Goal: Navigation & Orientation: Find specific page/section

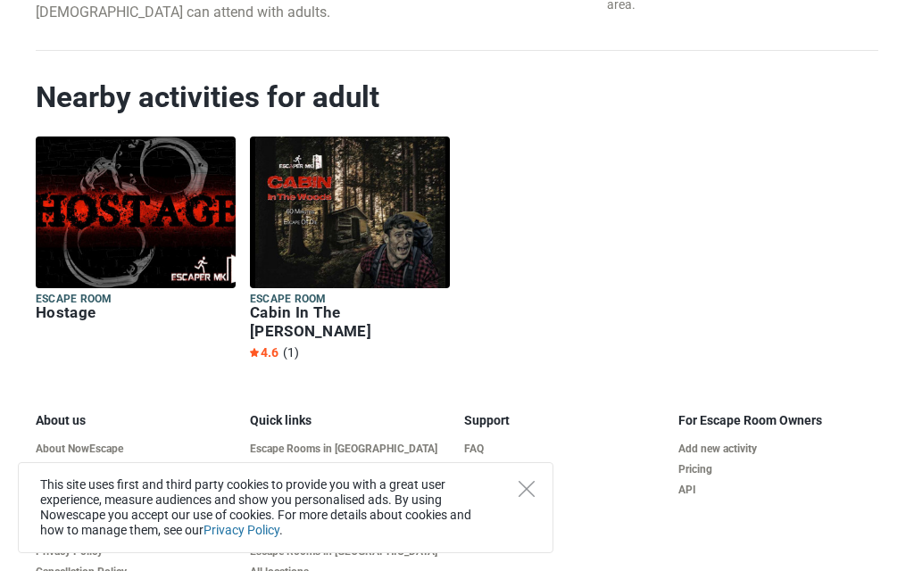
scroll to position [2540, 0]
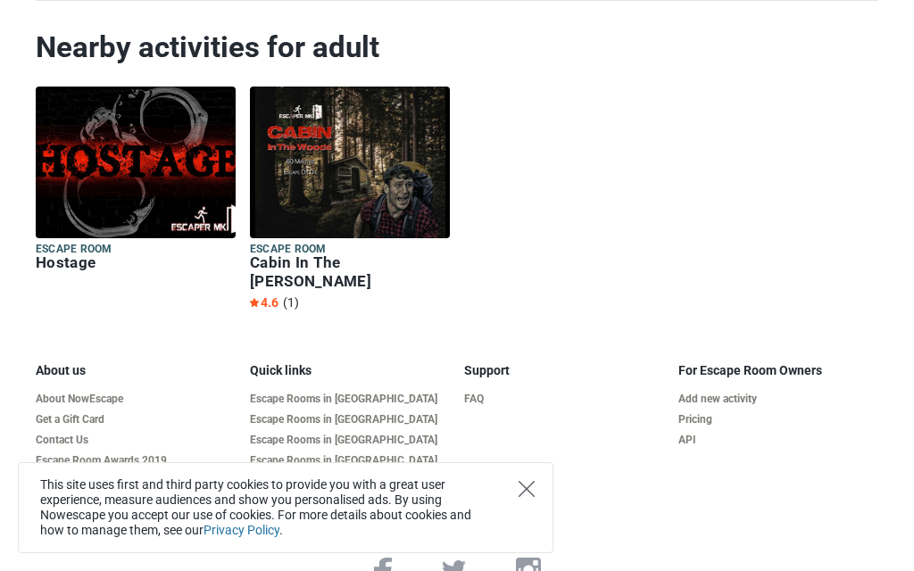
click at [528, 484] on icon "Close" at bounding box center [526, 489] width 16 height 16
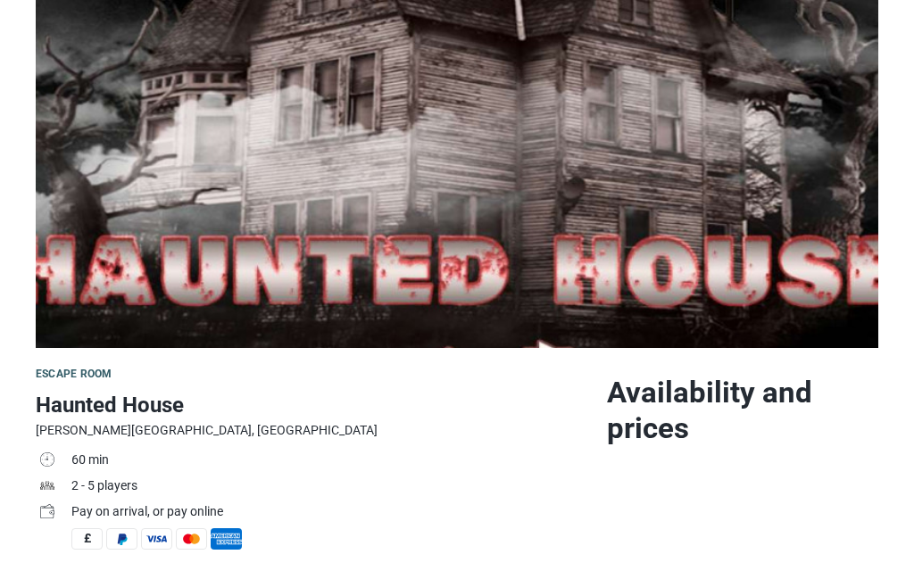
scroll to position [195, 0]
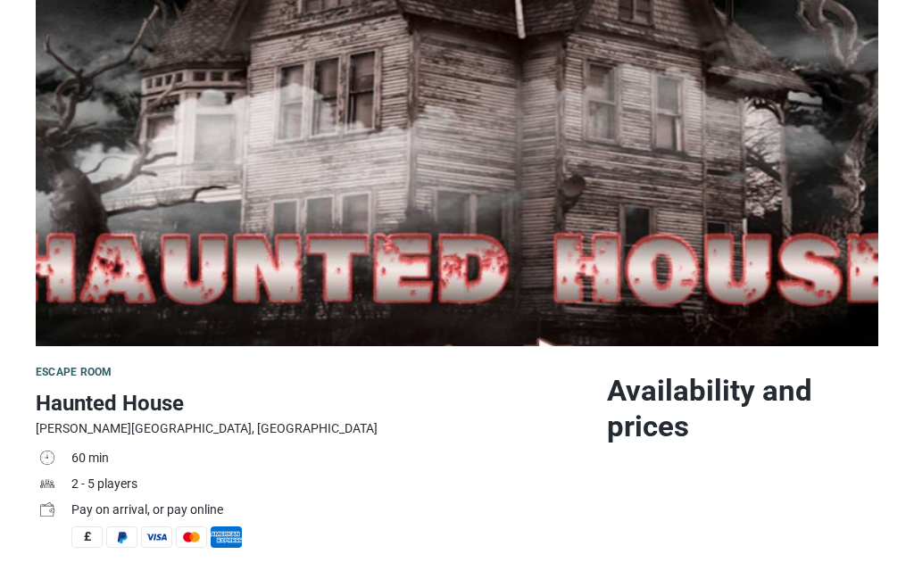
click at [160, 404] on h1 "Haunted House" at bounding box center [314, 403] width 557 height 32
click at [89, 375] on span "Escape room" at bounding box center [74, 372] width 76 height 12
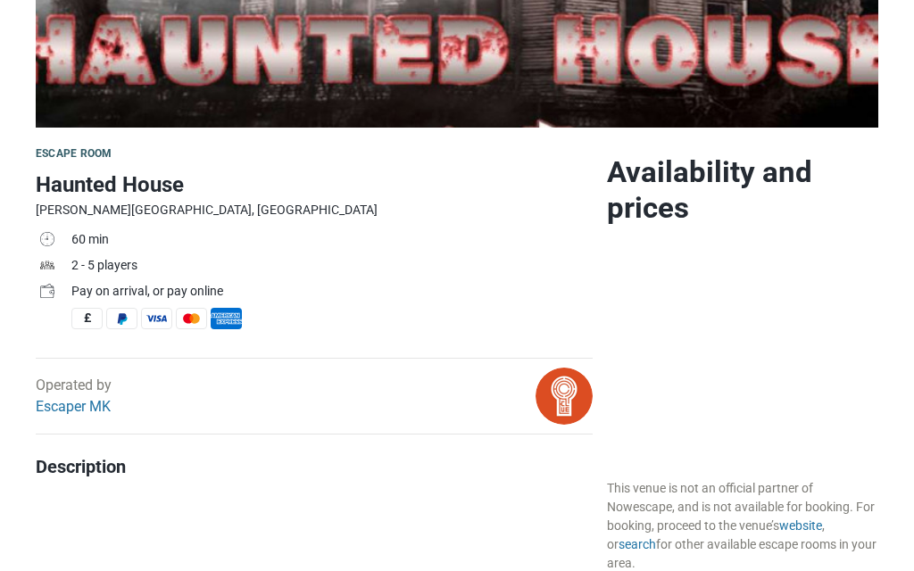
scroll to position [425, 0]
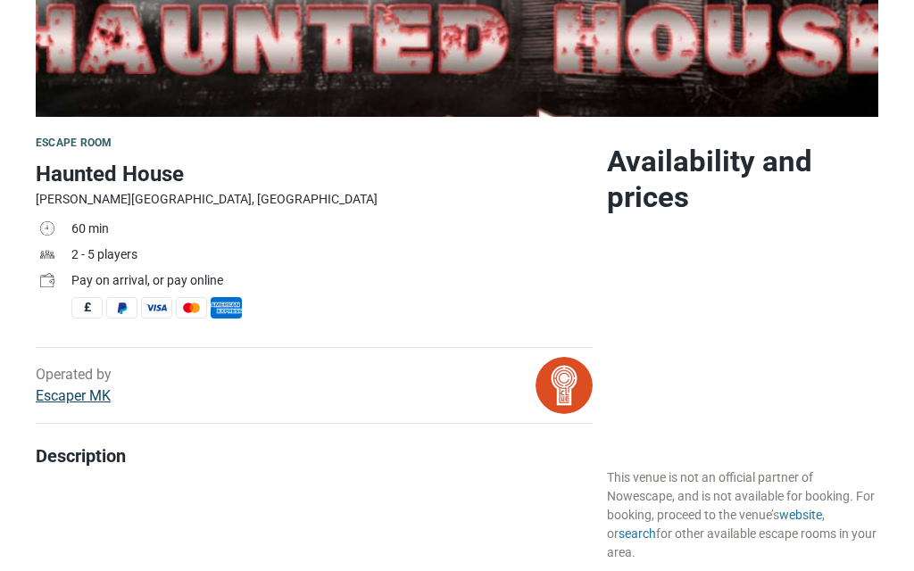
click at [95, 402] on link "Escaper MK" at bounding box center [73, 395] width 75 height 17
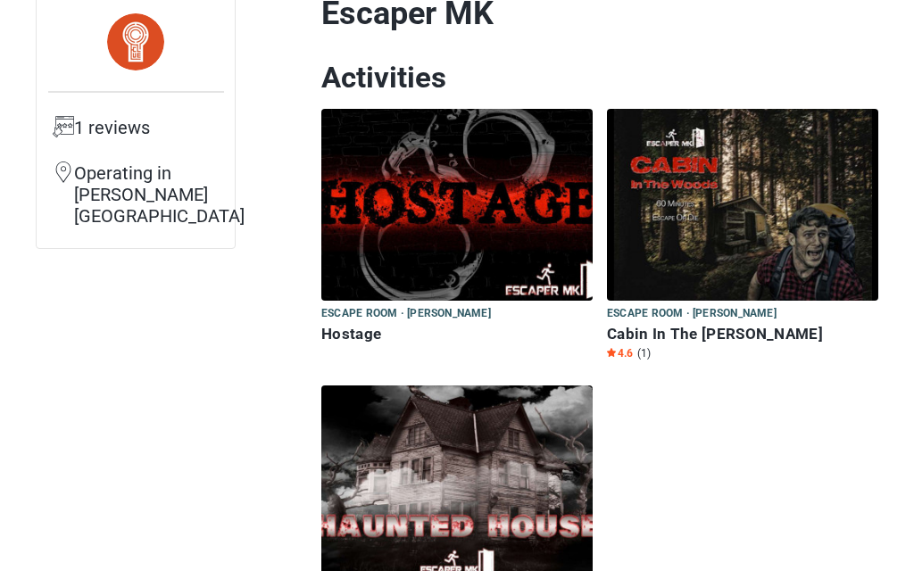
scroll to position [140, 0]
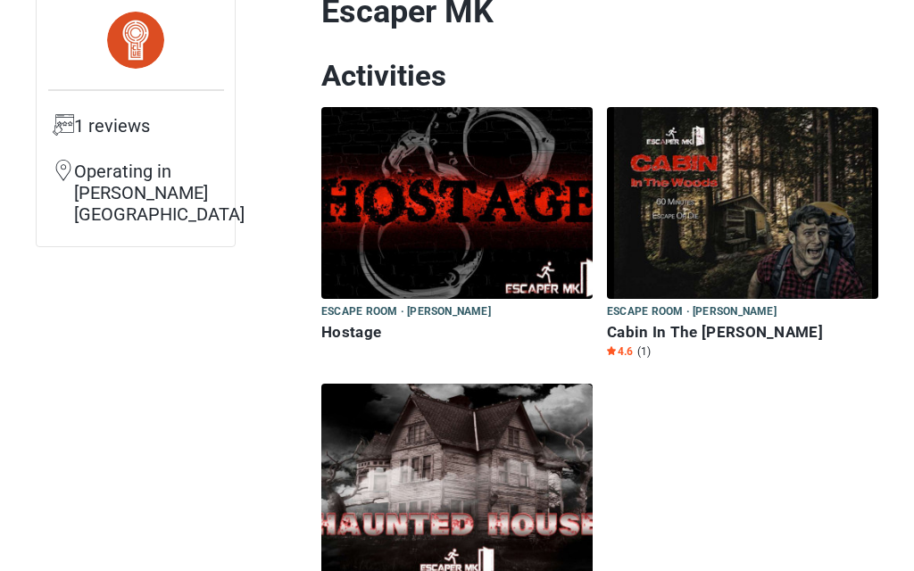
click at [492, 227] on img at bounding box center [456, 203] width 271 height 192
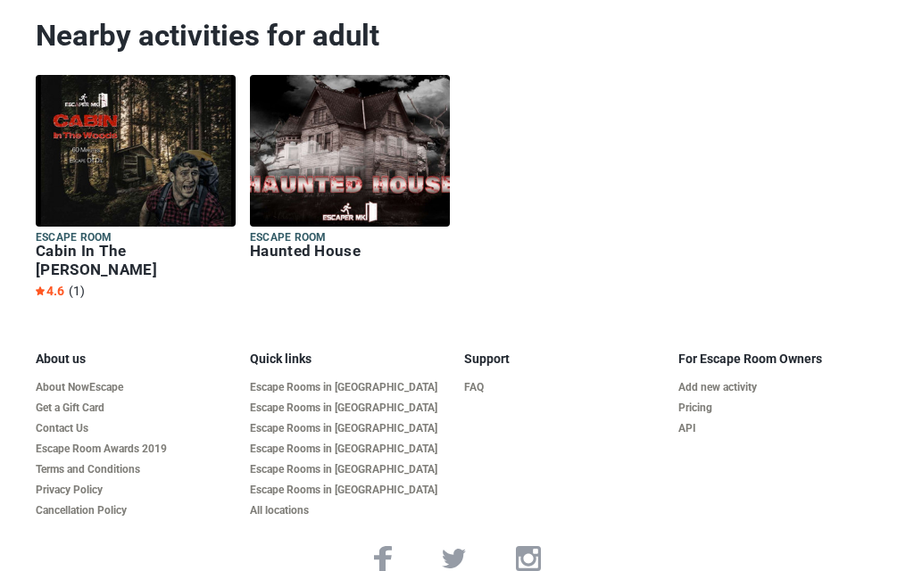
scroll to position [2509, 0]
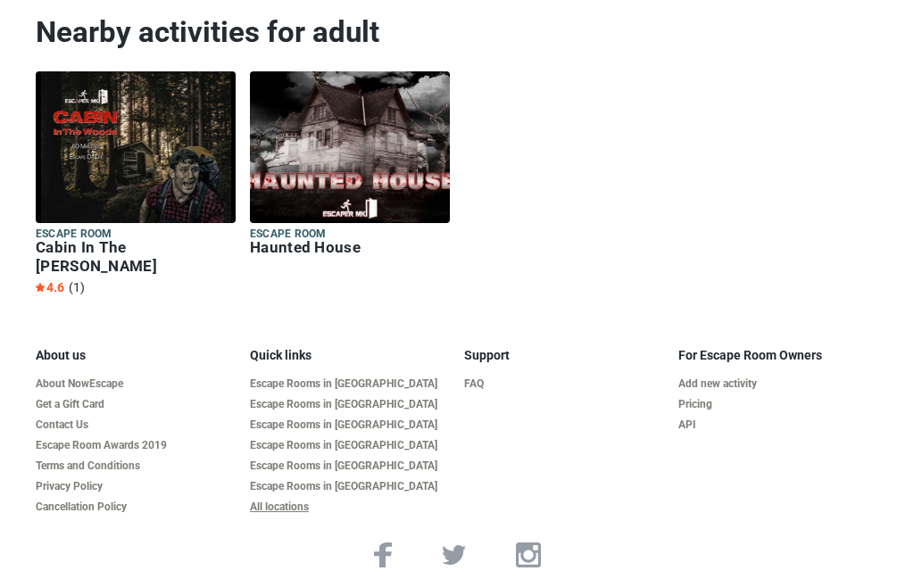
click at [300, 501] on link "All locations" at bounding box center [350, 507] width 200 height 13
